Goal: Information Seeking & Learning: Learn about a topic

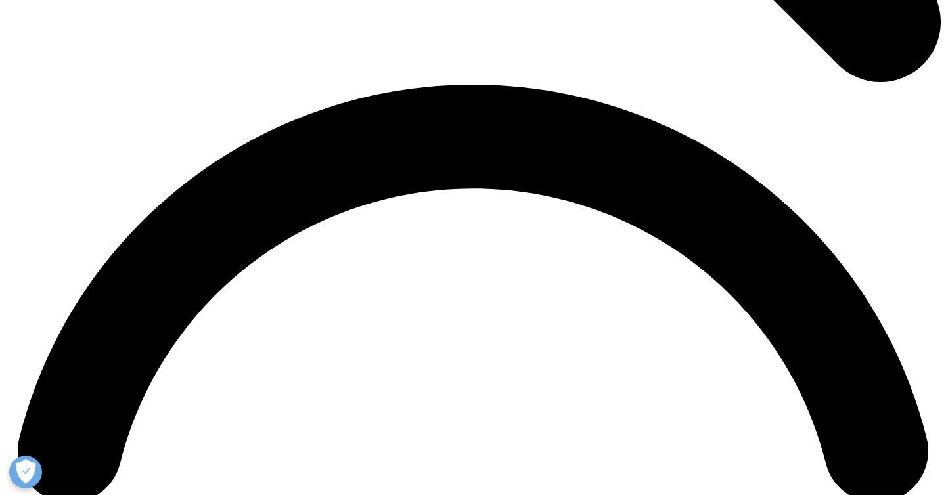
scroll to position [1809, 0]
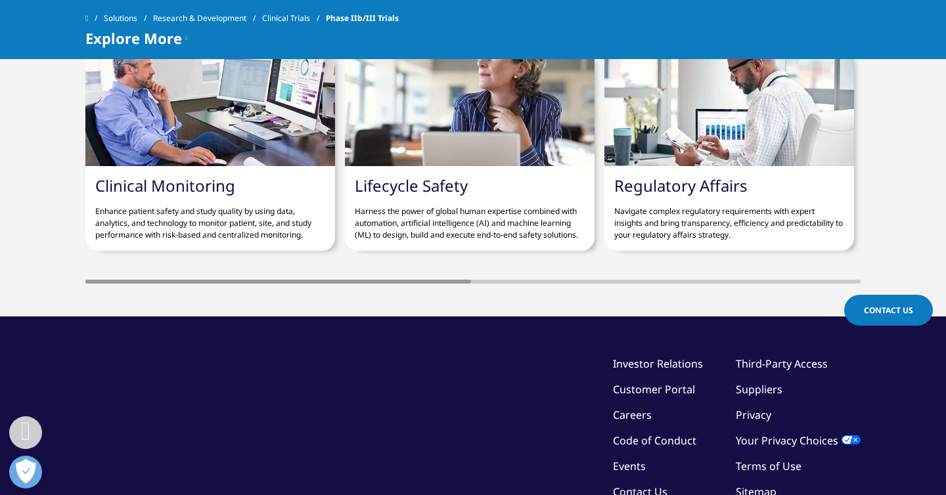
drag, startPoint x: 292, startPoint y: 295, endPoint x: 481, endPoint y: 273, distance: 189.8
click at [481, 273] on div "Clinical Monitoring Enhance patient safety and study quality by using data, ana…" at bounding box center [472, 151] width 775 height 263
click at [491, 284] on div "Clinical Monitoring Enhance patient safety and study quality by using data, ana…" at bounding box center [472, 151] width 775 height 263
click at [509, 284] on div "Clinical Monitoring Enhance patient safety and study quality by using data, ana…" at bounding box center [472, 151] width 775 height 263
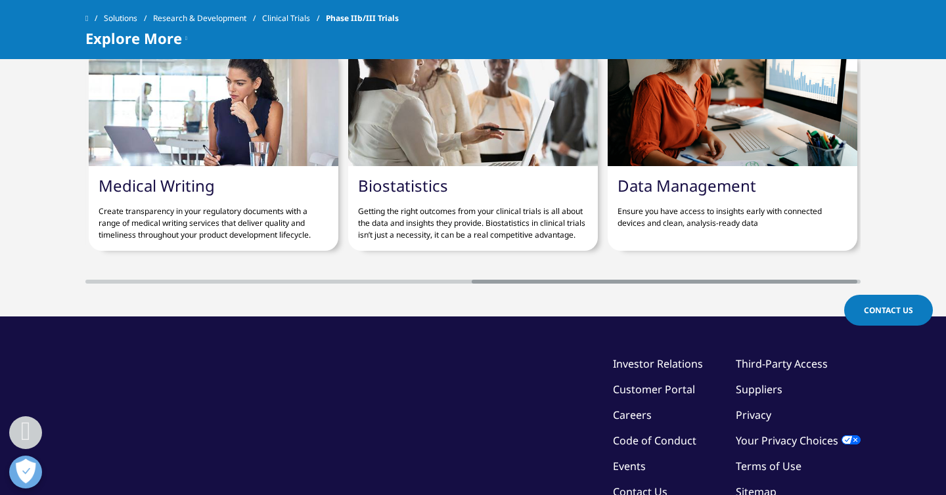
scroll to position [0, 782]
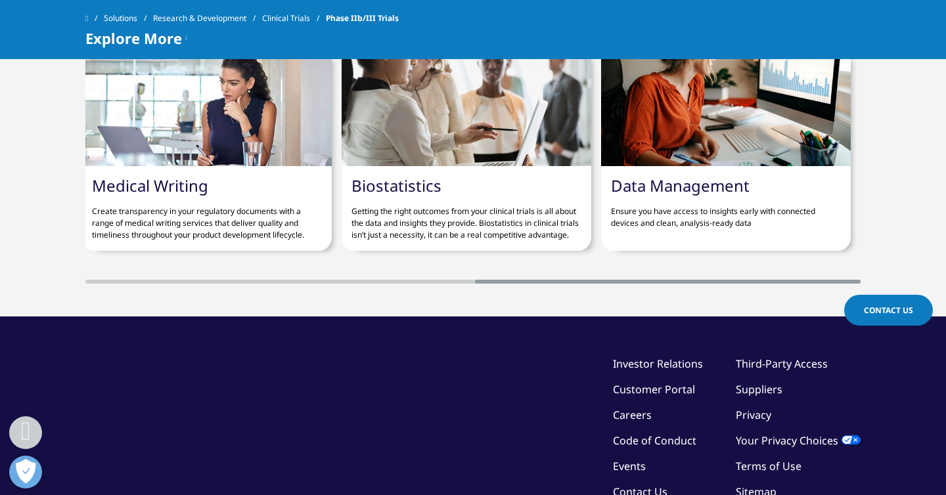
drag, startPoint x: 518, startPoint y: 294, endPoint x: 608, endPoint y: 291, distance: 90.7
click at [608, 284] on div "Clinical Monitoring Enhance patient safety and study quality by using data, ana…" at bounding box center [472, 151] width 775 height 263
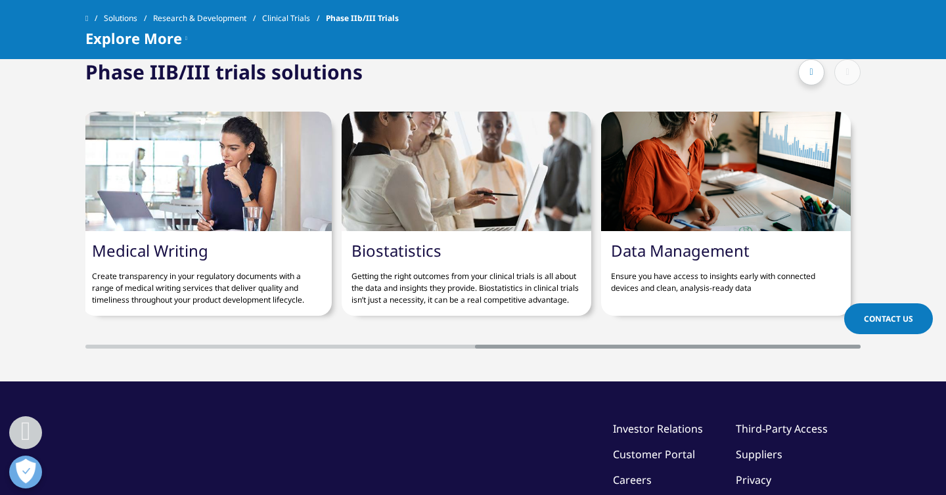
scroll to position [2346, 0]
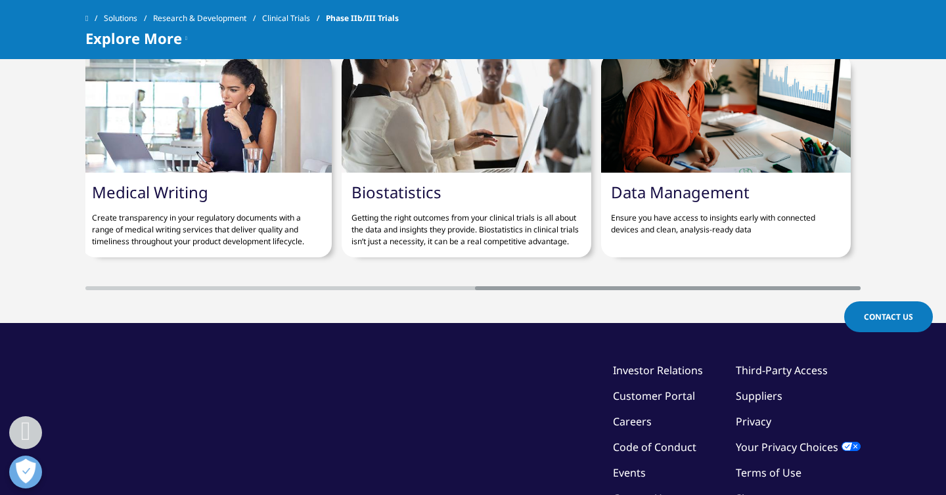
drag, startPoint x: 549, startPoint y: 300, endPoint x: 618, endPoint y: 297, distance: 69.0
click at [618, 290] on div "Clinical Monitoring Enhance patient safety and study quality by using data, ana…" at bounding box center [472, 158] width 775 height 263
